Goal: Browse casually

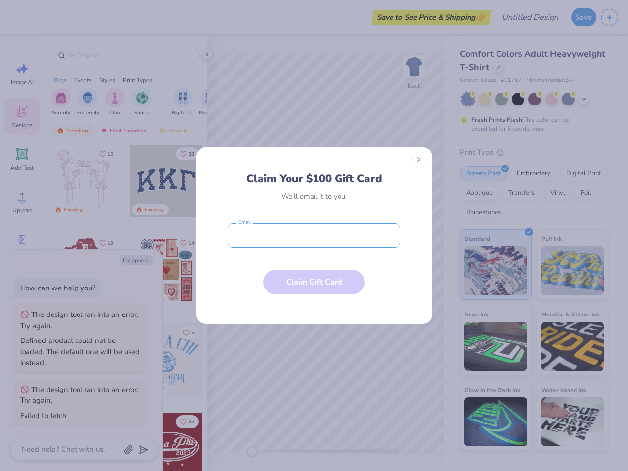
click at [314, 236] on input "email" at bounding box center [314, 235] width 173 height 25
click at [420, 160] on button "Close" at bounding box center [419, 160] width 17 height 17
